Goal: Task Accomplishment & Management: Use online tool/utility

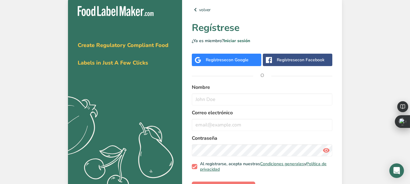
click at [241, 57] on span "con Google" at bounding box center [238, 60] width 22 height 6
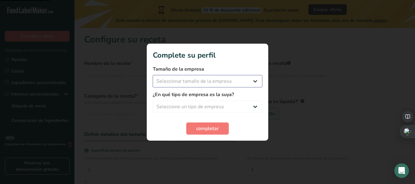
click at [189, 84] on select "Seleccionar tamaño de la empresa Menos de 10 empleados De 10 a 50 empleados De …" at bounding box center [207, 81] width 109 height 12
select select "1"
click at [153, 75] on select "Seleccionar tamaño de la empresa Menos de 10 empleados De 10 a 50 empleados De …" at bounding box center [207, 81] width 109 height 12
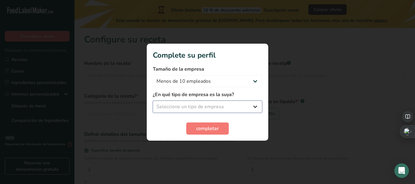
click at [196, 103] on select "Seleccione un tipo de empresa Fabricante de alimentos envasados Restaurante y c…" at bounding box center [207, 107] width 109 height 12
select select "3"
click at [153, 101] on select "Seleccione un tipo de empresa Fabricante de alimentos envasados Restaurante y c…" at bounding box center [207, 107] width 109 height 12
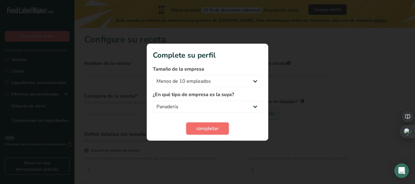
click at [203, 133] on button "completar" at bounding box center [207, 129] width 43 height 12
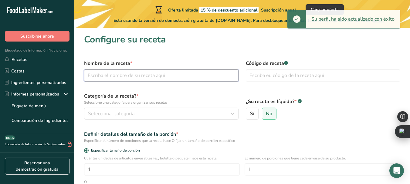
click at [152, 75] on input "text" at bounding box center [161, 76] width 155 height 12
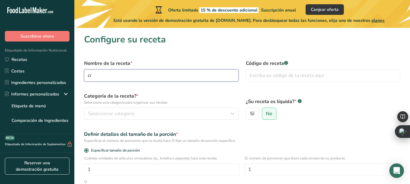
type input "c"
type input "CREPA"
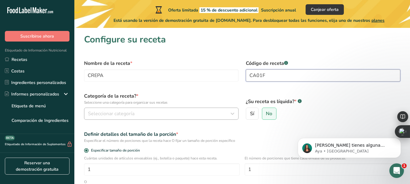
type input "CA01F"
click at [138, 116] on div "Seleccionar categoría" at bounding box center [159, 113] width 143 height 7
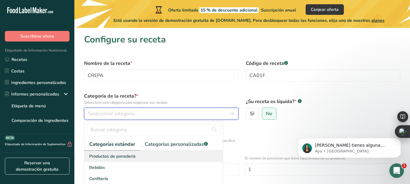
scroll to position [30, 0]
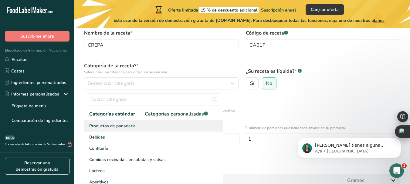
click at [128, 127] on span "Productos de panadería" at bounding box center [112, 126] width 46 height 6
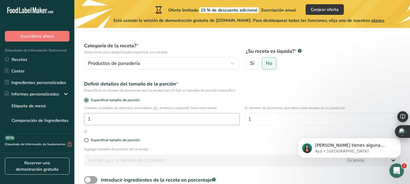
scroll to position [61, 0]
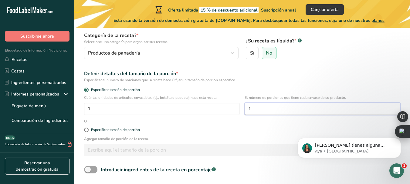
click at [284, 111] on input "1" at bounding box center [323, 109] width 156 height 12
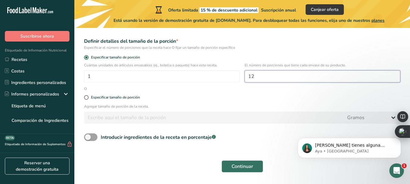
scroll to position [111, 0]
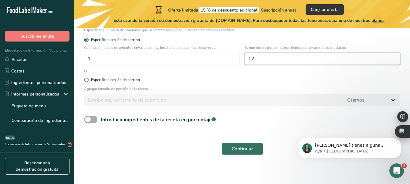
type input "12"
click at [92, 122] on span at bounding box center [90, 120] width 13 height 8
click at [88, 122] on input "Introducir ingredientes de la receta en porcentaje .a-a{fill:#347362;}.b-a{fill…" at bounding box center [86, 120] width 4 height 4
checkbox input "true"
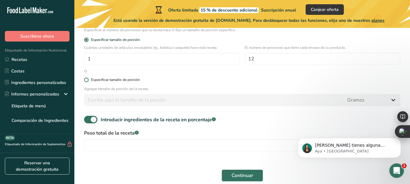
click at [87, 81] on span at bounding box center [86, 80] width 5 height 5
click at [87, 81] on input "Especificar tamaño de porción" at bounding box center [86, 80] width 4 height 4
radio input "true"
radio input "false"
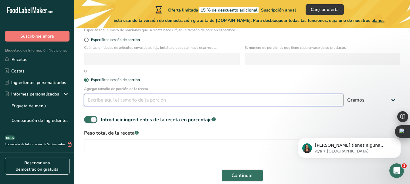
click at [88, 102] on input "number" at bounding box center [214, 100] width 260 height 12
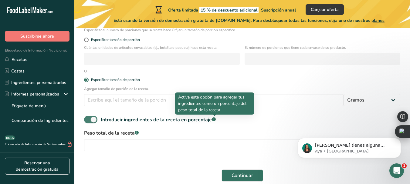
click at [216, 119] on rect at bounding box center [214, 120] width 4 height 4
click at [88, 119] on input "Introducir ingredientes de la receta en porcentaje .a-a{fill:#347362;}.b-a{fill…" at bounding box center [86, 120] width 4 height 4
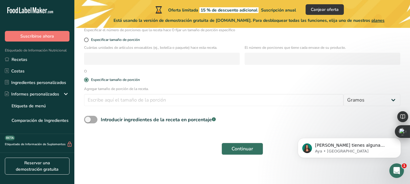
click at [216, 119] on rect at bounding box center [214, 120] width 4 height 4
click at [88, 119] on input "Introducir ingredientes de la receta en porcentaje .a-a{fill:#347362;}.b-a{fill…" at bounding box center [86, 120] width 4 height 4
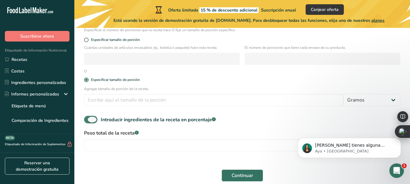
click at [214, 119] on rect at bounding box center [214, 120] width 4 height 4
click at [88, 119] on input "Introducir ingredientes de la receta en porcentaje .a-a{fill:#347362;}.b-a{fill…" at bounding box center [86, 120] width 4 height 4
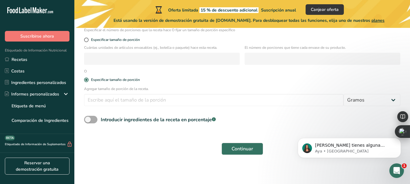
click at [214, 119] on rect at bounding box center [214, 120] width 4 height 4
click at [88, 119] on input "Introducir ingredientes de la receta en porcentaje .a-a{fill:#347362;}.b-a{fill…" at bounding box center [86, 120] width 4 height 4
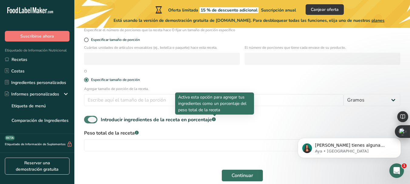
click at [214, 119] on rect at bounding box center [214, 120] width 4 height 4
click at [88, 119] on input "Introducir ingredientes de la receta en porcentaje .a-a{fill:#347362;}.b-a{fill…" at bounding box center [86, 120] width 4 height 4
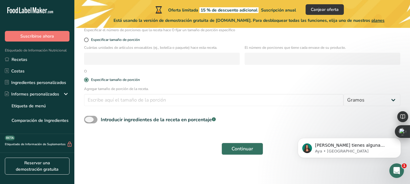
click at [95, 121] on span at bounding box center [90, 120] width 13 height 8
click at [88, 121] on input "Introducir ingredientes de la receta en porcentaje .a-a{fill:#347362;}.b-a{fill…" at bounding box center [86, 120] width 4 height 4
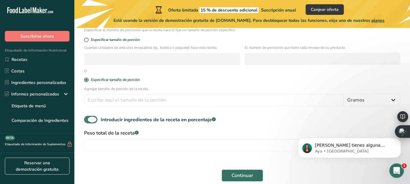
click at [95, 121] on span at bounding box center [90, 120] width 13 height 8
click at [88, 121] on input "Introducir ingredientes de la receta en porcentaje .a-a{fill:#347362;}.b-a{fill…" at bounding box center [86, 120] width 4 height 4
checkbox input "false"
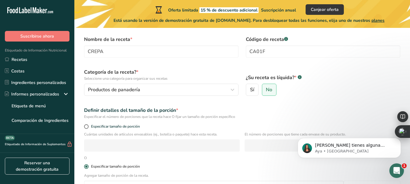
scroll to position [20, 0]
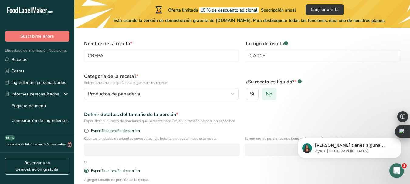
click at [266, 97] on span "No" at bounding box center [269, 94] width 6 height 6
click at [266, 96] on input "No" at bounding box center [264, 94] width 4 height 4
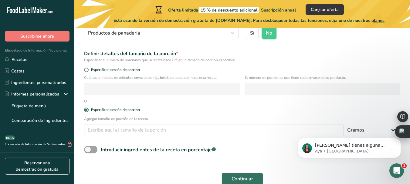
scroll to position [111, 0]
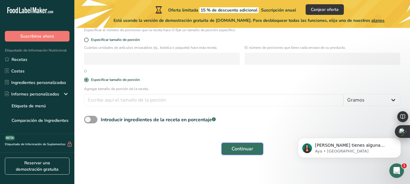
click at [257, 149] on button "Continuar" at bounding box center [243, 149] width 42 height 12
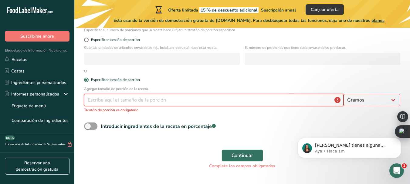
click at [132, 99] on input "number" at bounding box center [214, 100] width 260 height 12
click at [338, 98] on input "number" at bounding box center [214, 100] width 260 height 12
click at [336, 103] on input "number" at bounding box center [214, 100] width 260 height 12
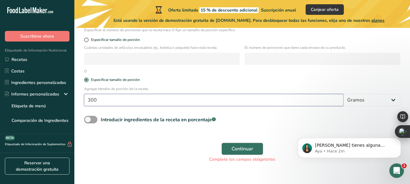
type input "300"
click at [239, 149] on span "Continuar" at bounding box center [243, 148] width 22 height 7
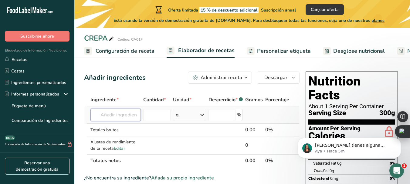
click at [99, 114] on input "text" at bounding box center [115, 115] width 50 height 12
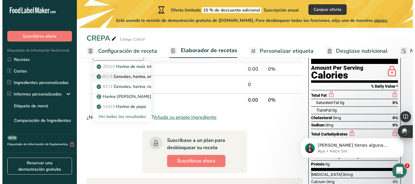
scroll to position [30, 0]
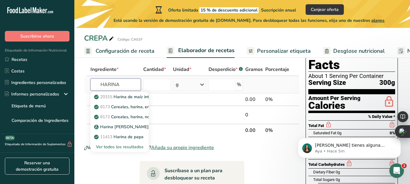
type input "HARINA"
click at [136, 144] on div "Ver todos los resultados" at bounding box center [119, 147] width 49 height 6
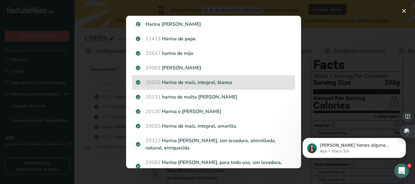
scroll to position [91, 0]
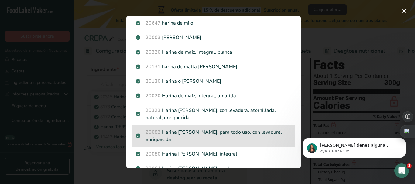
click at [200, 133] on p "20082 Harina [PERSON_NAME], para todo uso, con levadura, enriquecida" at bounding box center [213, 136] width 155 height 15
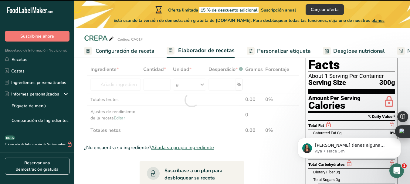
type input "0"
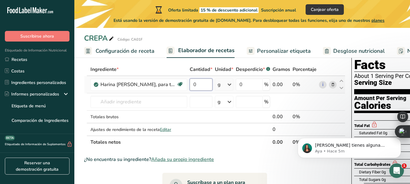
click at [208, 87] on input "0" at bounding box center [201, 85] width 23 height 12
type input "142"
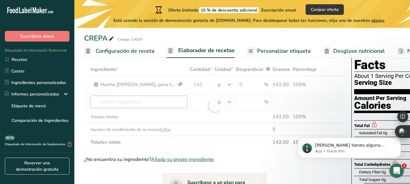
click at [164, 106] on div "Ingrediente * Cantidad * Unidad * Desperdicio * .a-a{fill:#347362;}.b-a{fill:#f…" at bounding box center [214, 106] width 261 height 86
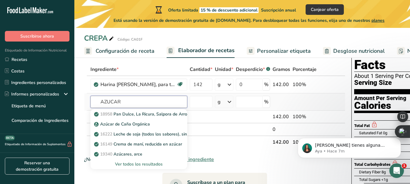
type input "AZUCAR"
click at [140, 163] on div "Ver todos los resultados" at bounding box center [138, 164] width 87 height 6
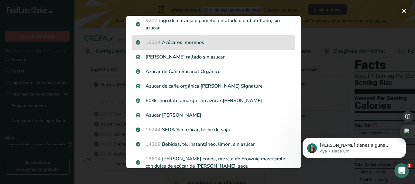
scroll to position [121, 0]
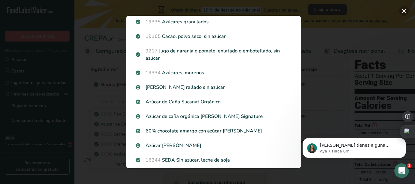
click at [405, 9] on button "Search results modal" at bounding box center [404, 11] width 10 height 10
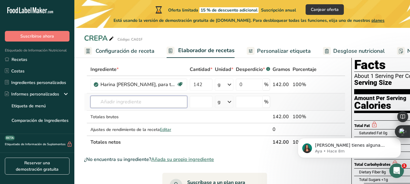
click at [114, 105] on input "text" at bounding box center [138, 102] width 97 height 12
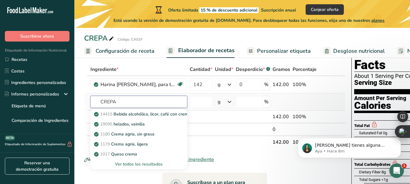
type input "CREPA"
click at [135, 164] on div "Ver todos los resultados" at bounding box center [138, 164] width 87 height 6
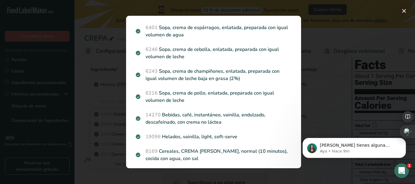
scroll to position [610, 0]
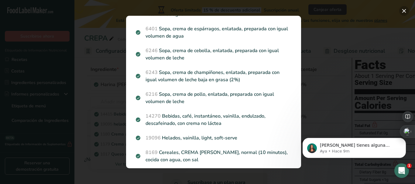
click at [402, 10] on button "Search results modal" at bounding box center [404, 11] width 10 height 10
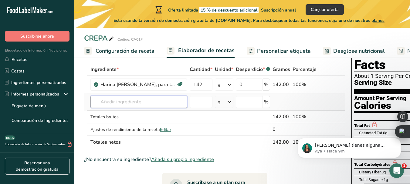
click at [116, 101] on input "text" at bounding box center [138, 102] width 97 height 12
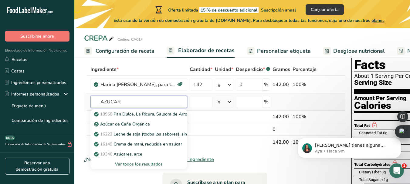
type input "AZUCAR"
click at [145, 165] on div "Ver todos los resultados" at bounding box center [138, 164] width 87 height 6
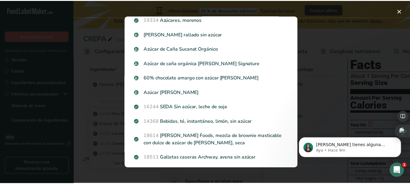
scroll to position [145, 0]
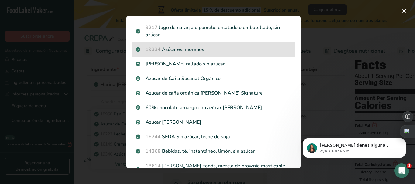
click at [196, 52] on p "19334 [DEMOGRAPHIC_DATA], morenos" at bounding box center [213, 49] width 155 height 7
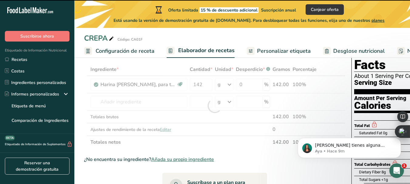
type input "0"
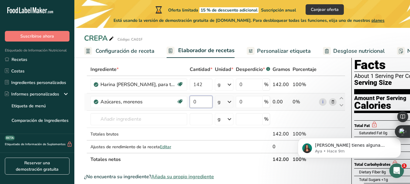
click at [207, 105] on input "0" at bounding box center [201, 102] width 23 height 12
type input "28"
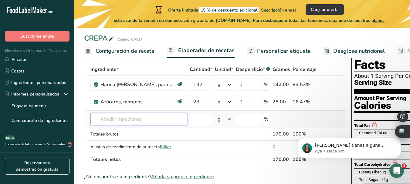
click at [147, 121] on div "Ingrediente * Cantidad * Unidad * Desperdicio * .a-a{fill:#347362;}.b-a{fill:#f…" at bounding box center [214, 114] width 261 height 103
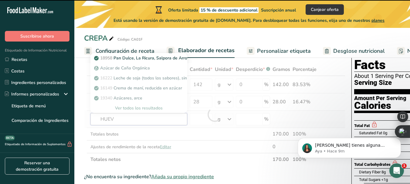
type input "HUEVO"
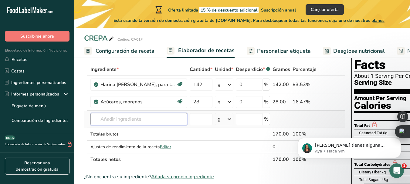
click at [147, 121] on input "text" at bounding box center [138, 119] width 97 height 12
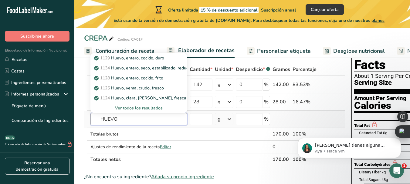
type input "HUEVO"
click at [140, 109] on div "Ver todos los resultados" at bounding box center [138, 108] width 87 height 6
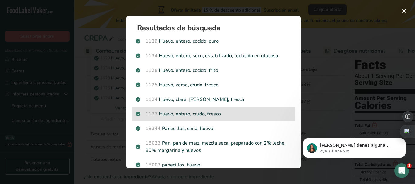
click at [160, 113] on p "1123 Huevo, entero, crudo, fresco" at bounding box center [213, 114] width 155 height 7
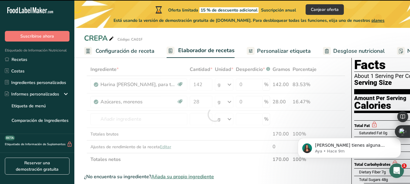
type input "0"
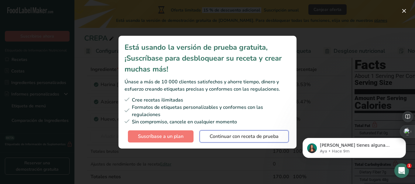
click at [238, 135] on span "Continuar con receta de prueba" at bounding box center [244, 136] width 69 height 7
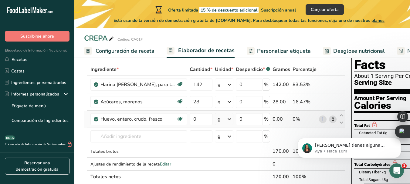
click at [230, 119] on icon at bounding box center [229, 119] width 7 height 11
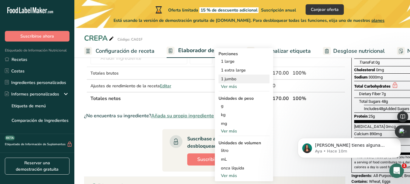
scroll to position [121, 0]
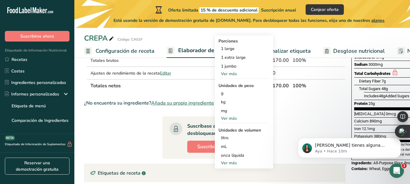
click at [234, 165] on div "Ver más" at bounding box center [244, 163] width 51 height 6
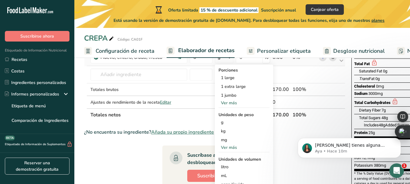
scroll to position [91, 0]
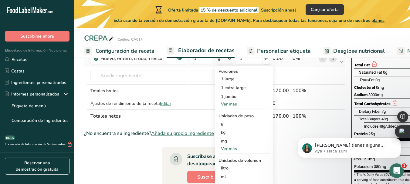
click at [233, 149] on div "Ver más" at bounding box center [244, 149] width 51 height 6
click at [234, 141] on div "mg" at bounding box center [244, 141] width 51 height 9
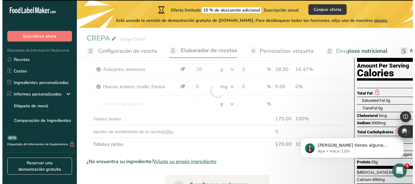
scroll to position [30, 0]
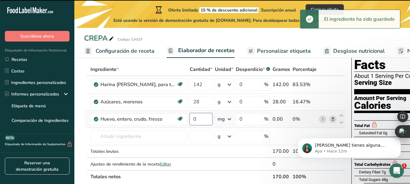
click at [203, 118] on input "0" at bounding box center [201, 119] width 23 height 12
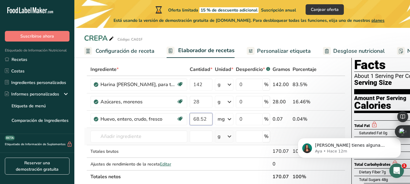
type input "68.52"
click at [283, 138] on div "Ingrediente * Cantidad * Unidad * Desperdicio * .a-a{fill:#347362;}.b-a{fill:#f…" at bounding box center [214, 123] width 261 height 120
click at [138, 138] on input "text" at bounding box center [138, 137] width 97 height 12
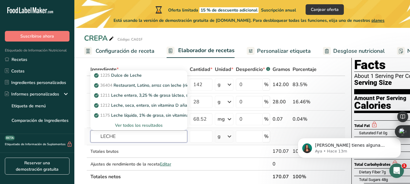
type input "LECHE"
click at [132, 126] on div "Ver todos los resultados" at bounding box center [138, 125] width 87 height 6
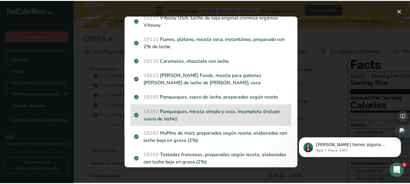
scroll to position [746, 0]
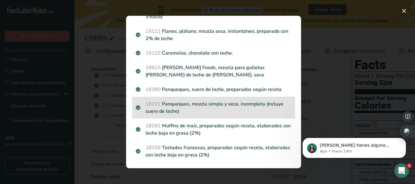
click at [219, 107] on p "18291 Panqueques, mezcla simple y seca, incompleta (incluye suero de leche)" at bounding box center [213, 108] width 155 height 15
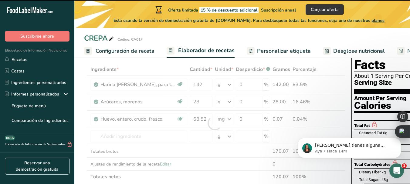
type input "0"
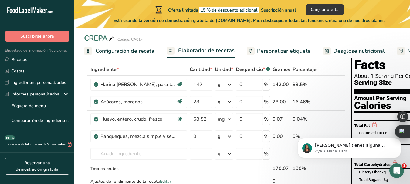
click at [139, 48] on span "Configuración de receta" at bounding box center [125, 51] width 59 height 8
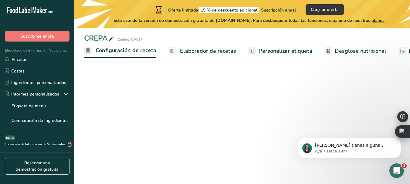
scroll to position [0, 2]
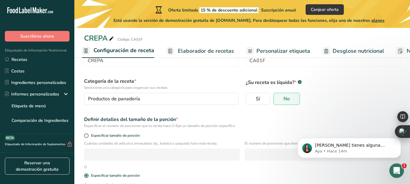
click at [205, 49] on span "Elaborador de recetas" at bounding box center [206, 51] width 56 height 8
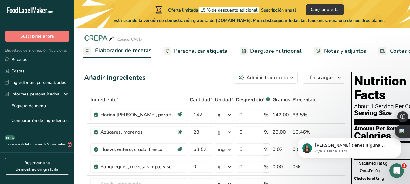
scroll to position [0, 84]
click at [269, 81] on div "Administrar receta" at bounding box center [268, 77] width 42 height 7
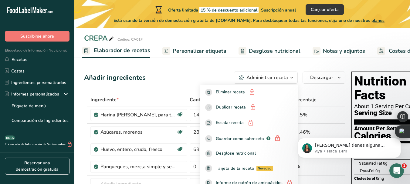
click at [186, 82] on div "Añadir ingredientes Administrar receta Eliminar receta Duplicar receta Escalar …" at bounding box center [214, 78] width 261 height 12
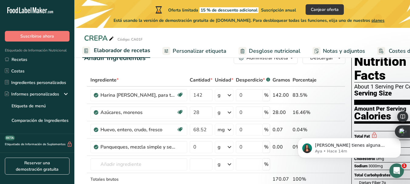
scroll to position [30, 0]
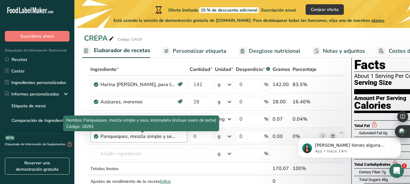
click at [116, 140] on div "Panqueques, mezcla simple y seca, incompleta (incluye suero de leche)" at bounding box center [139, 136] width 76 height 7
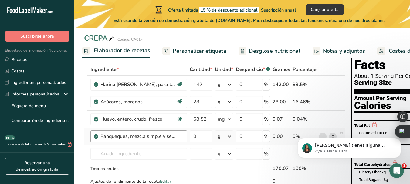
click at [172, 134] on div "Panqueques, mezcla simple y seca, incompleta (incluye suero de leche)" at bounding box center [139, 136] width 76 height 7
click at [197, 138] on input "0" at bounding box center [201, 137] width 23 height 12
type input "300"
click at [229, 137] on div "Ingrediente * Cantidad * Unidad * Desperdicio * .a-a{fill:#347362;}.b-a{fill:#f…" at bounding box center [214, 132] width 261 height 138
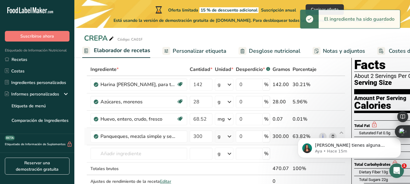
click at [229, 137] on icon at bounding box center [229, 136] width 7 height 11
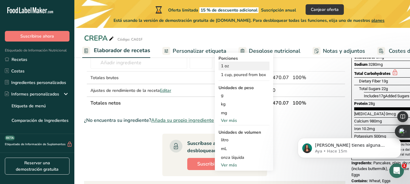
scroll to position [152, 0]
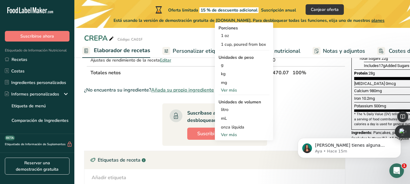
click at [231, 136] on div "Ver más" at bounding box center [244, 135] width 51 height 6
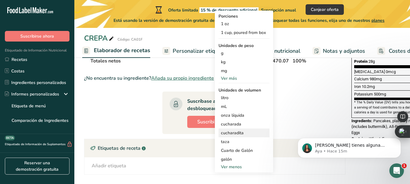
scroll to position [182, 0]
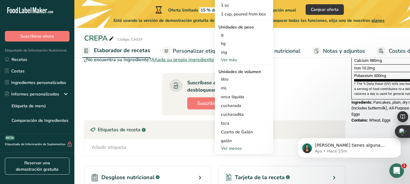
click at [235, 59] on div "Ver más" at bounding box center [244, 60] width 51 height 6
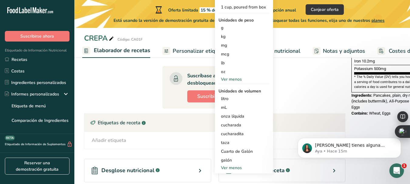
scroll to position [243, 0]
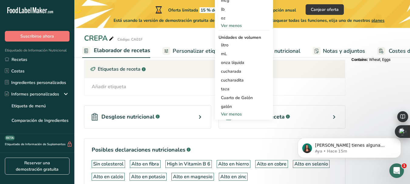
click at [240, 114] on div "Ver menos" at bounding box center [244, 114] width 51 height 6
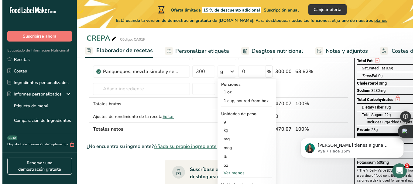
scroll to position [61, 0]
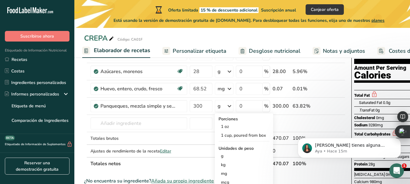
click at [206, 168] on th "Totales netos" at bounding box center [180, 163] width 182 height 13
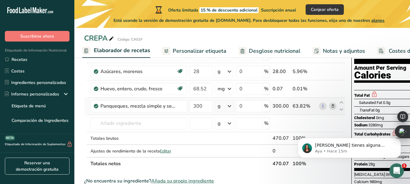
click at [331, 107] on icon at bounding box center [333, 106] width 4 height 6
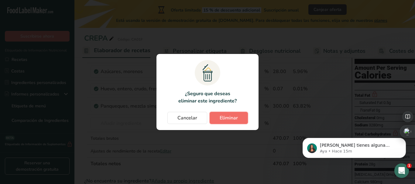
click at [238, 118] on button "Eliminar" at bounding box center [229, 118] width 38 height 12
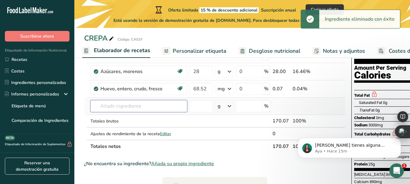
click at [166, 111] on input "text" at bounding box center [138, 106] width 97 height 12
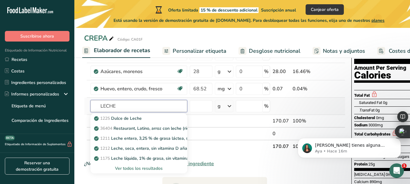
type input "LECHE"
click at [150, 168] on div "Ver todos los resultados" at bounding box center [138, 168] width 87 height 6
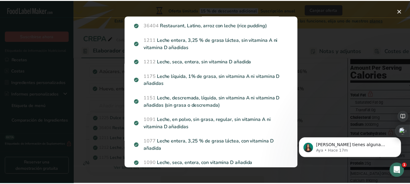
scroll to position [17, 0]
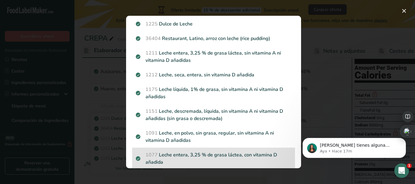
click at [220, 157] on p "1077 Leche entera, 3,25 % de grasa láctea, con vitamina D añadida" at bounding box center [213, 159] width 155 height 15
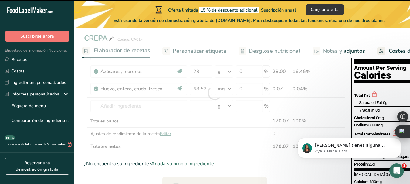
type input "0"
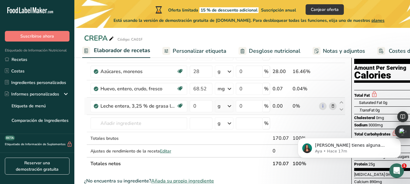
click at [227, 105] on icon at bounding box center [229, 106] width 7 height 11
click at [204, 106] on input "0" at bounding box center [201, 106] width 23 height 12
type input "285"
click at [229, 102] on div "Ingrediente * Cantidad * Unidad * Desperdicio * .a-a{fill:#347362;}.b-a{fill:#f…" at bounding box center [214, 102] width 261 height 138
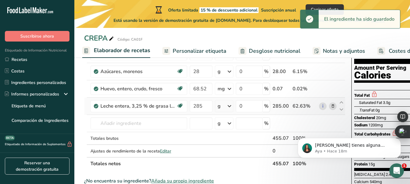
click at [229, 105] on icon at bounding box center [229, 106] width 7 height 11
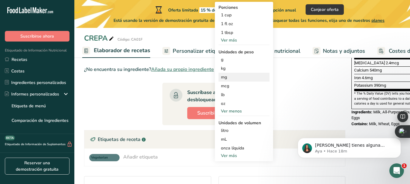
scroll to position [182, 0]
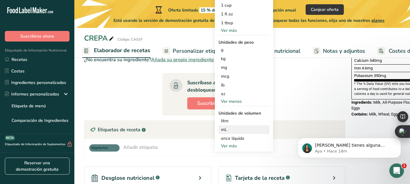
click at [238, 130] on div "mL" at bounding box center [244, 130] width 46 height 6
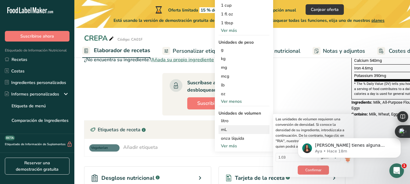
click at [283, 167] on div "Confirmar" at bounding box center [314, 170] width 76 height 9
drag, startPoint x: 403, startPoint y: 141, endPoint x: 407, endPoint y: 140, distance: 3.8
click at [404, 141] on div at bounding box center [403, 140] width 12 height 4
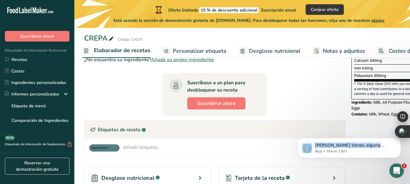
drag, startPoint x: 397, startPoint y: 171, endPoint x: 397, endPoint y: 185, distance: 13.4
click at [397, 160] on body "[PERSON_NAME] tienes alguna pregunta no dudes en consultarnos. ¡Estamos aquí pa…" at bounding box center [349, 147] width 117 height 38
click at [403, 143] on div at bounding box center [403, 127] width 15 height 38
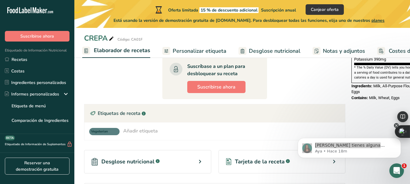
click at [397, 128] on icon at bounding box center [396, 125] width 5 height 5
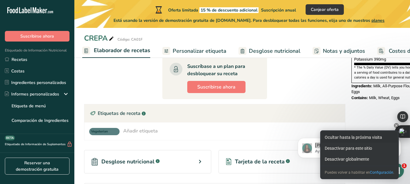
drag, startPoint x: 372, startPoint y: 138, endPoint x: 80, endPoint y: 38, distance: 308.5
click at [372, 138] on div "Ocultar hasta la próxima visita" at bounding box center [360, 137] width 76 height 11
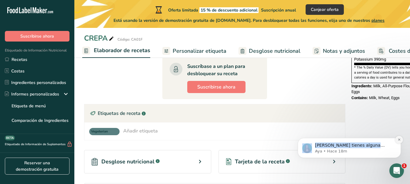
click at [399, 138] on icon "Dismiss notification" at bounding box center [399, 139] width 3 height 3
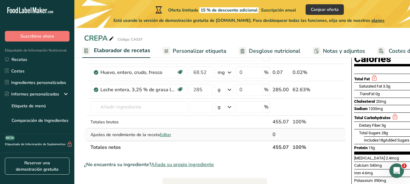
scroll to position [47, 0]
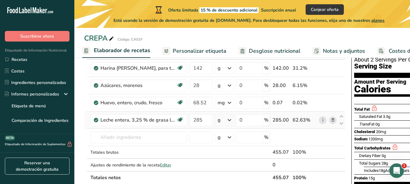
click at [228, 121] on icon at bounding box center [229, 120] width 7 height 11
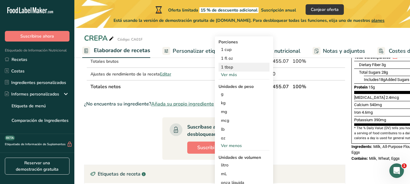
scroll to position [168, 0]
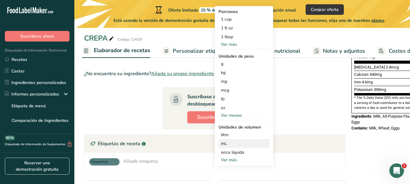
click at [227, 145] on div "mL" at bounding box center [244, 144] width 46 height 6
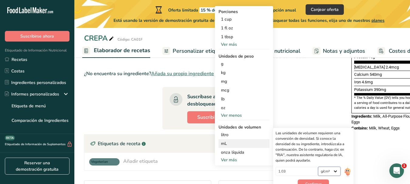
click at [340, 171] on select "lb/pie³ g/cm³" at bounding box center [329, 171] width 22 height 9
click at [337, 171] on select "lb/pie³ g/cm³" at bounding box center [329, 171] width 22 height 9
click at [336, 171] on select "lb/pie³ g/cm³" at bounding box center [329, 171] width 22 height 9
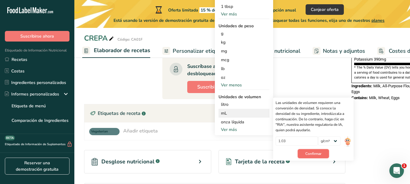
click at [320, 155] on span "Confirmar" at bounding box center [313, 153] width 16 height 5
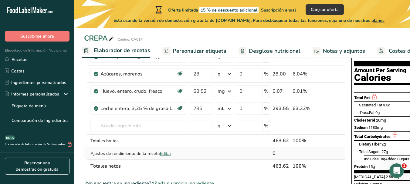
scroll to position [61, 0]
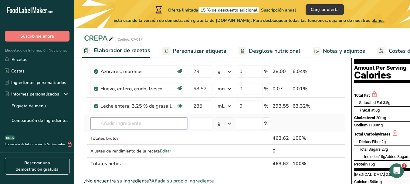
click at [166, 126] on input "text" at bounding box center [138, 124] width 97 height 12
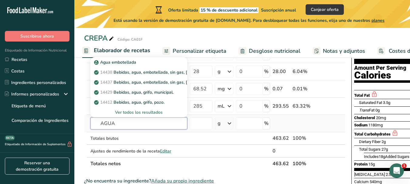
type input "AGUA"
click at [139, 111] on div "Ver todos los resultados" at bounding box center [138, 112] width 87 height 6
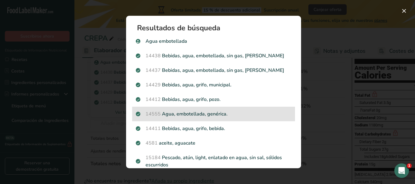
click at [170, 113] on p "14555 Agua, embotellada, genérica." at bounding box center [213, 114] width 155 height 7
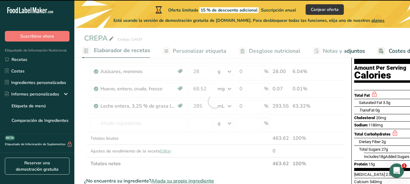
type input "0"
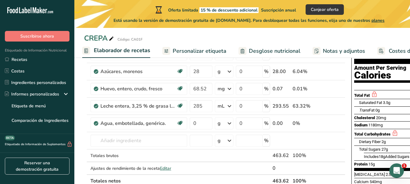
click at [380, 138] on div "Dietary Fiber 2g 9%" at bounding box center [400, 142] width 82 height 8
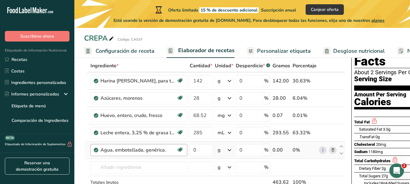
scroll to position [0, 0]
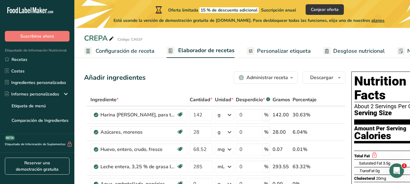
click at [303, 51] on span "Personalizar etiqueta" at bounding box center [284, 51] width 54 height 8
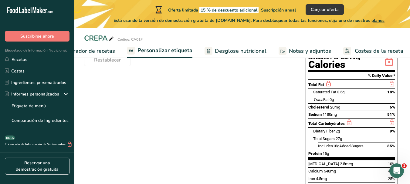
scroll to position [95, 0]
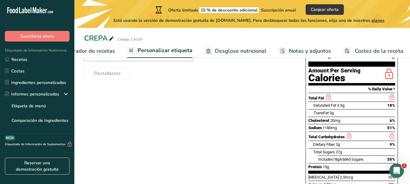
click at [255, 50] on span "Desglose nutricional" at bounding box center [241, 51] width 52 height 8
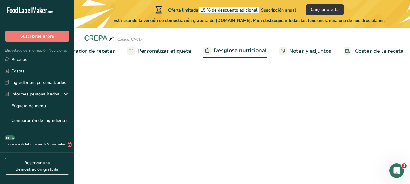
select select "Calories"
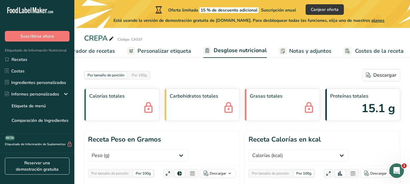
click at [360, 50] on span "Costes de la receta" at bounding box center [379, 51] width 49 height 8
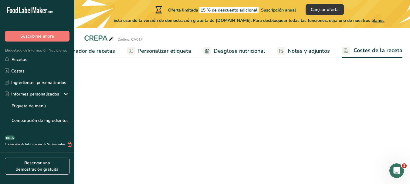
scroll to position [0, 119]
select select "1"
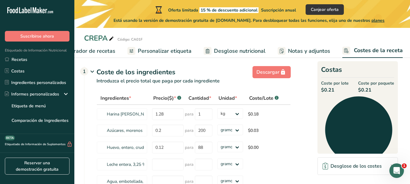
scroll to position [0, 0]
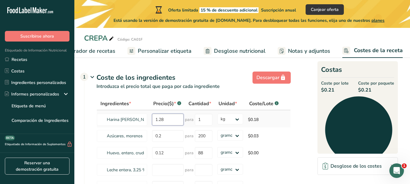
click at [176, 121] on input "1.28" at bounding box center [168, 120] width 32 height 12
drag, startPoint x: 176, startPoint y: 121, endPoint x: 151, endPoint y: 122, distance: 24.9
click at [151, 122] on td "1.28" at bounding box center [167, 119] width 35 height 17
type input "18"
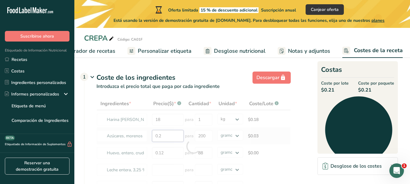
click at [176, 139] on div "Ingredientes * Precio($) * .a-a{fill:#347362;}.b-a{fill:#fff;} Cantidad * Unida…" at bounding box center [194, 146] width 194 height 98
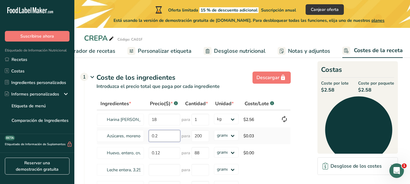
drag, startPoint x: 175, startPoint y: 136, endPoint x: 147, endPoint y: 136, distance: 28.5
click at [147, 136] on td "0.2" at bounding box center [163, 136] width 35 height 17
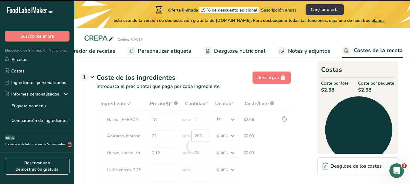
drag, startPoint x: 203, startPoint y: 137, endPoint x: 192, endPoint y: 137, distance: 11.2
click at [192, 137] on input "200" at bounding box center [201, 136] width 18 height 12
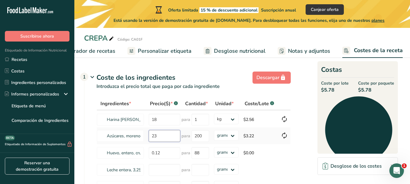
click at [138, 136] on tr "Azúcares, morenos 23 para 200 gramos kg mg mcg libras onza $3.22" at bounding box center [194, 136] width 194 height 17
type input "4.5"
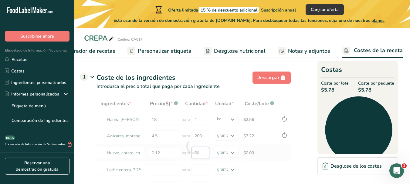
click at [207, 151] on div "Ingredientes * Precio($) * .a-a{fill:#347362;}.b-a{fill:#fff;} Cantidad * Unida…" at bounding box center [194, 146] width 194 height 98
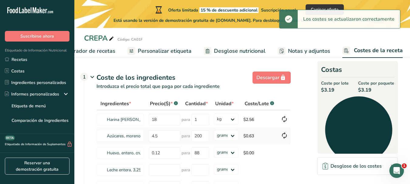
click at [212, 144] on td "gramos kg mg mcg libras onza" at bounding box center [226, 136] width 29 height 17
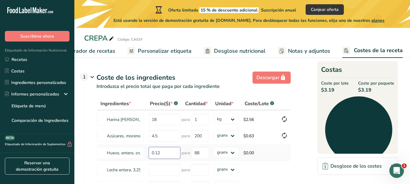
drag, startPoint x: 172, startPoint y: 153, endPoint x: 147, endPoint y: 153, distance: 24.6
click at [147, 153] on td "0.12" at bounding box center [163, 153] width 35 height 17
type input "50"
type input "500"
click at [166, 154] on div "Ingredientes * Precio($) * .a-a{fill:#347362;}.b-a{fill:#fff;} Cantidad * Unida…" at bounding box center [194, 146] width 194 height 98
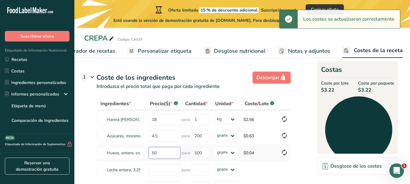
type input "5"
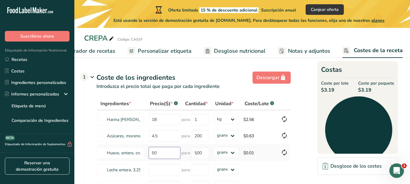
type input "5"
type input "30"
click at [210, 162] on div "Ingredientes * Precio($) * .a-a{fill:#347362;}.b-a{fill:#fff;} Cantidad * Unida…" at bounding box center [194, 146] width 194 height 98
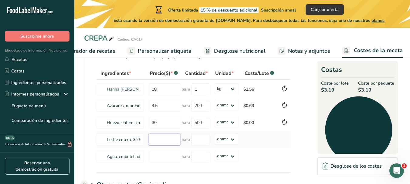
click at [166, 141] on input "number" at bounding box center [165, 140] width 32 height 12
type input "2"
type input "50"
click at [198, 142] on input "number" at bounding box center [201, 140] width 18 height 12
type input "2"
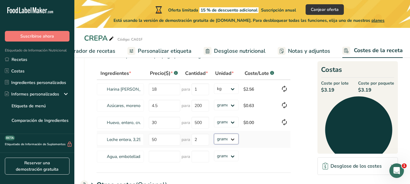
click at [228, 138] on div "Ingredientes * Precio($) * .a-a{fill:#347362;}.b-a{fill:#fff;} Cantidad * Unida…" at bounding box center [194, 116] width 194 height 98
click at [164, 142] on input "50" at bounding box center [165, 140] width 32 height 12
click at [192, 139] on input "2" at bounding box center [201, 140] width 18 height 12
type input "64"
click at [232, 142] on div "Ingredientes * Precio($) * .a-a{fill:#347362;}.b-a{fill:#fff;} Cantidad * Unida…" at bounding box center [194, 116] width 194 height 98
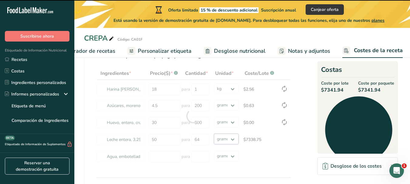
select select "5"
drag, startPoint x: 232, startPoint y: 142, endPoint x: 231, endPoint y: 134, distance: 7.7
click at [214, 134] on select "gramos kg mg mcg libras onza" at bounding box center [226, 139] width 25 height 11
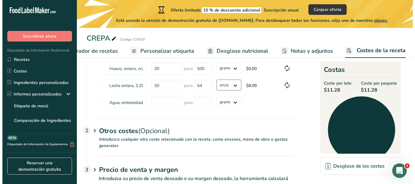
scroll to position [107, 0]
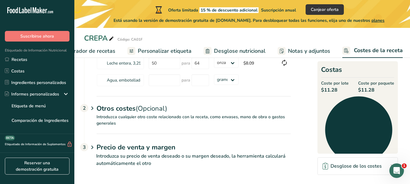
click at [123, 118] on p "Introduzca cualquier otro coste relacionado con la receta, como envases, mano d…" at bounding box center [187, 124] width 206 height 20
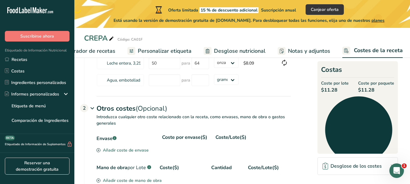
click at [140, 152] on div "Añadir coste de envase" at bounding box center [123, 150] width 52 height 6
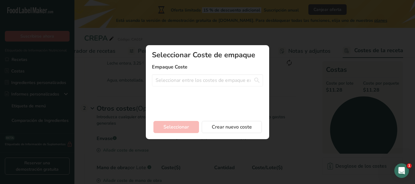
scroll to position [0, 114]
click at [190, 84] on input "Add New Recipe Cost Modal" at bounding box center [207, 80] width 111 height 12
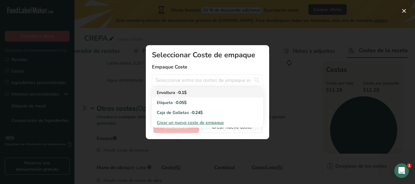
click at [170, 90] on div "Envoltura - 0.1$" at bounding box center [203, 93] width 92 height 6
type input "Envoltura - 0.1$"
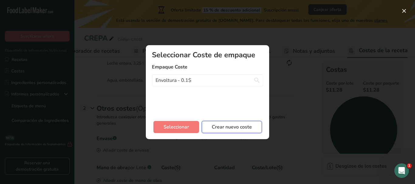
click at [226, 126] on span "Crear nuevo coste" at bounding box center [232, 127] width 40 height 7
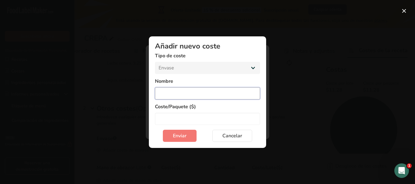
click at [198, 96] on input "Add New Cost Modal" at bounding box center [207, 93] width 105 height 12
type input "BOLSA"
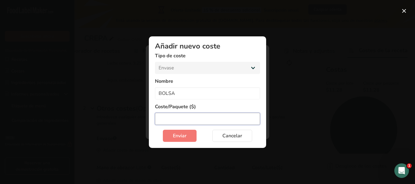
click at [191, 120] on input "Add New Cost Modal" at bounding box center [207, 119] width 105 height 12
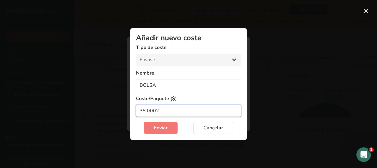
type input "38.0002"
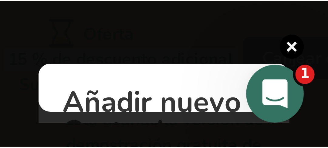
scroll to position [0, 0]
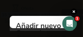
select select "1"
select select "5"
click at [50, 16] on section "Añadir nuevo coste Tipo de coste Envase Mano de obra Gastos generales Nombre BO…" at bounding box center [41, 22] width 63 height 12
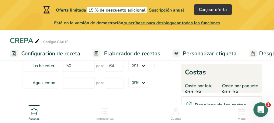
select select "1"
select select "5"
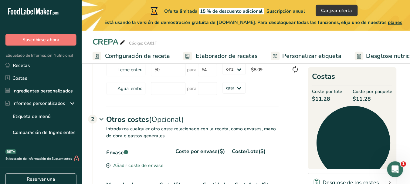
scroll to position [107, 0]
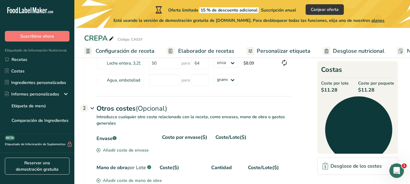
drag, startPoint x: 43, startPoint y: 5, endPoint x: 241, endPoint y: 127, distance: 232.9
click at [241, 127] on p "Introduzca cualquier otro coste relacionado con la receta, como envases, mano d…" at bounding box center [187, 124] width 206 height 20
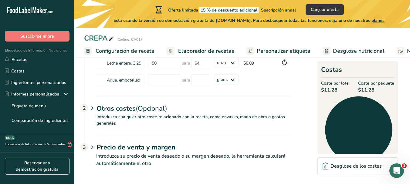
click at [185, 121] on p "Introduzca cualquier otro coste relacionado con la receta, como envases, mano d…" at bounding box center [187, 124] width 206 height 20
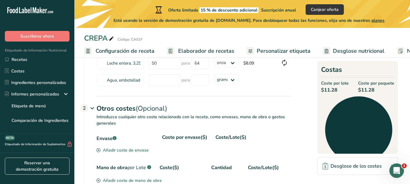
click at [131, 147] on div "Envase .a-a{fill:#347362;}.b-a{fill:#fff;} Coste por envase($) Coste/Lote($)" at bounding box center [194, 140] width 194 height 13
click at [100, 150] on icon at bounding box center [99, 150] width 4 height 4
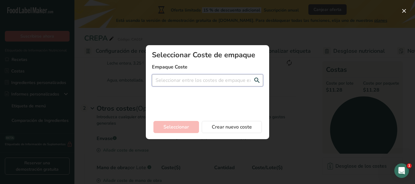
click at [204, 85] on input "Add New Recipe Cost Modal" at bounding box center [207, 80] width 111 height 12
type input "38"
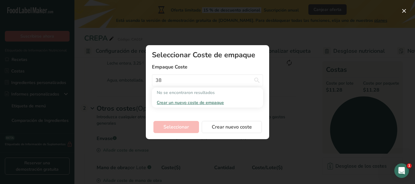
click at [204, 102] on span "Crear un nuevo coste de empaque" at bounding box center [190, 103] width 67 height 6
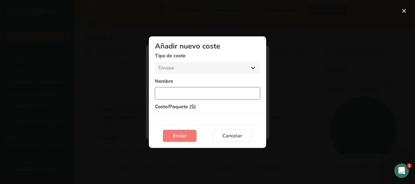
click at [190, 95] on input "Add New Cost Modal" at bounding box center [207, 93] width 105 height 12
type input "BOLSA"
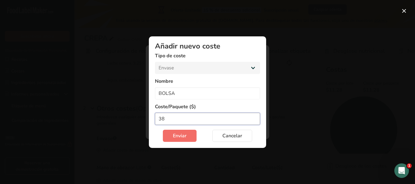
type input "38"
click at [187, 136] on button "Enviar" at bounding box center [180, 136] width 34 height 12
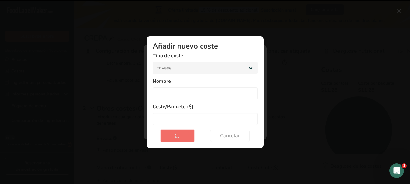
select select "Add New Cost Modal"
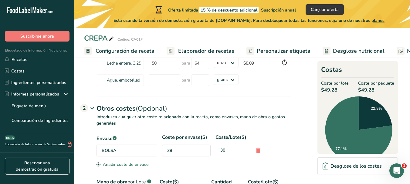
click at [178, 152] on div "38" at bounding box center [186, 151] width 49 height 12
click at [174, 152] on div "38" at bounding box center [186, 151] width 49 height 12
click at [172, 152] on div "38" at bounding box center [186, 151] width 49 height 12
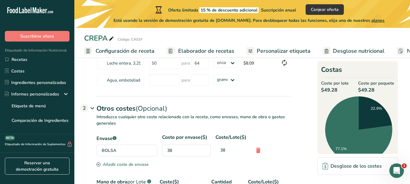
click at [110, 153] on div "BOLSA" at bounding box center [127, 151] width 61 height 12
click at [256, 152] on icon at bounding box center [258, 150] width 7 height 11
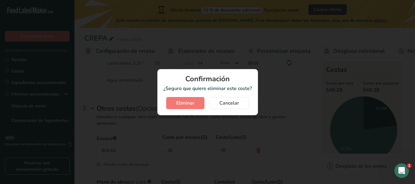
click at [186, 94] on div "Confirmación ¿Seguro que quiere eliminar este coste? Eliminar Cancelar" at bounding box center [207, 92] width 101 height 46
click at [186, 105] on span "Eliminar" at bounding box center [185, 103] width 18 height 7
click at [219, 104] on span "Cancelar" at bounding box center [229, 103] width 20 height 7
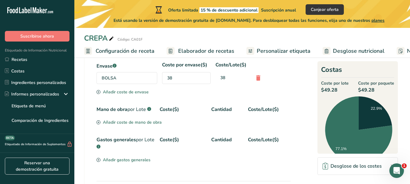
scroll to position [198, 0]
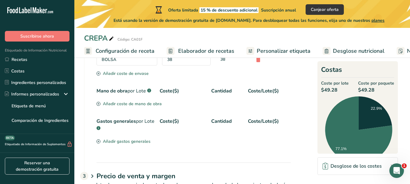
click at [135, 103] on div "Añadir coste de mano de obra" at bounding box center [129, 104] width 65 height 6
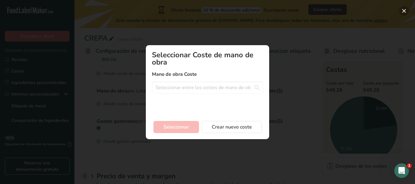
click at [406, 13] on button "Add New Recipe Cost Modal" at bounding box center [404, 11] width 10 height 10
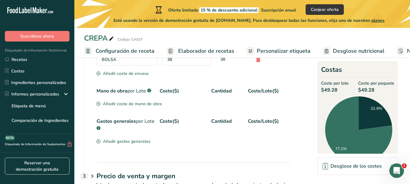
scroll to position [168, 0]
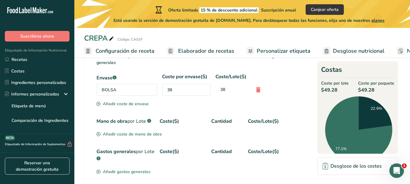
click at [169, 90] on div "38" at bounding box center [186, 90] width 49 height 12
click at [169, 91] on div "38" at bounding box center [186, 90] width 49 height 12
click at [167, 91] on div "38" at bounding box center [186, 90] width 49 height 12
click at [128, 89] on div "BOLSA" at bounding box center [127, 90] width 61 height 12
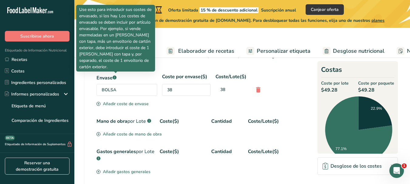
click at [117, 79] on icon ".a-a{fill:#347362;}.b-a{fill:#fff;}" at bounding box center [115, 78] width 4 height 4
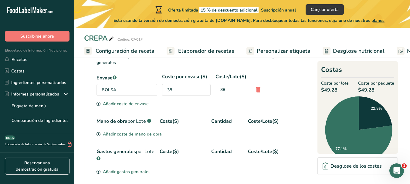
click at [117, 79] on icon ".a-a{fill:#347362;}.b-a{fill:#fff;}" at bounding box center [115, 78] width 4 height 4
click at [223, 90] on div "38" at bounding box center [232, 89] width 33 height 11
click at [130, 92] on div "BOLSA" at bounding box center [127, 90] width 61 height 12
click at [121, 91] on div "BOLSA" at bounding box center [127, 90] width 61 height 12
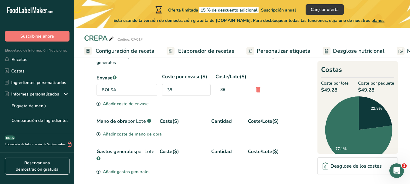
click at [121, 91] on div "BOLSA" at bounding box center [127, 90] width 61 height 12
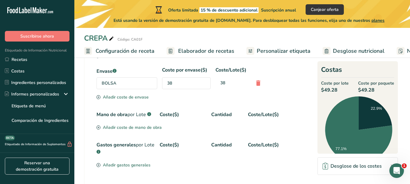
scroll to position [105, 0]
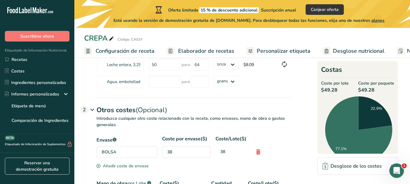
click at [179, 152] on div "38" at bounding box center [186, 152] width 49 height 12
click at [260, 152] on icon at bounding box center [258, 152] width 7 height 11
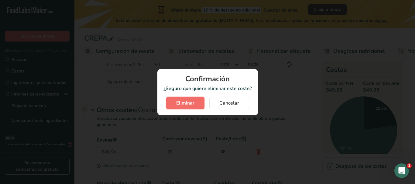
click at [186, 103] on span "Eliminar" at bounding box center [185, 103] width 18 height 7
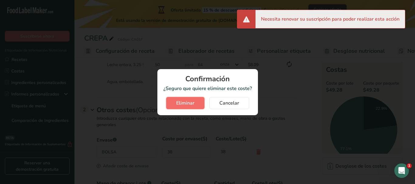
click at [186, 103] on span "Eliminar" at bounding box center [185, 103] width 18 height 7
click at [226, 105] on span "Cancelar" at bounding box center [229, 103] width 20 height 7
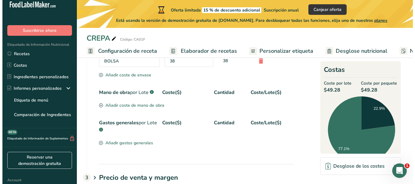
scroll to position [0, 0]
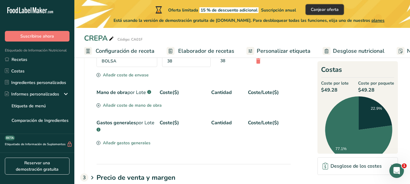
click at [323, 9] on span "Canjear oferta" at bounding box center [325, 9] width 28 height 6
